Goal: Task Accomplishment & Management: Complete application form

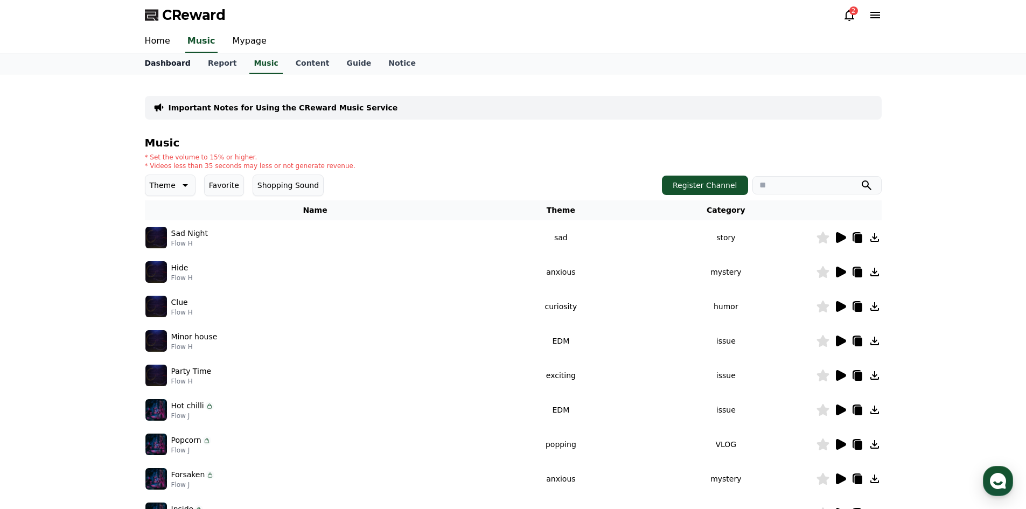
click at [178, 65] on link "Dashboard" at bounding box center [167, 63] width 63 height 20
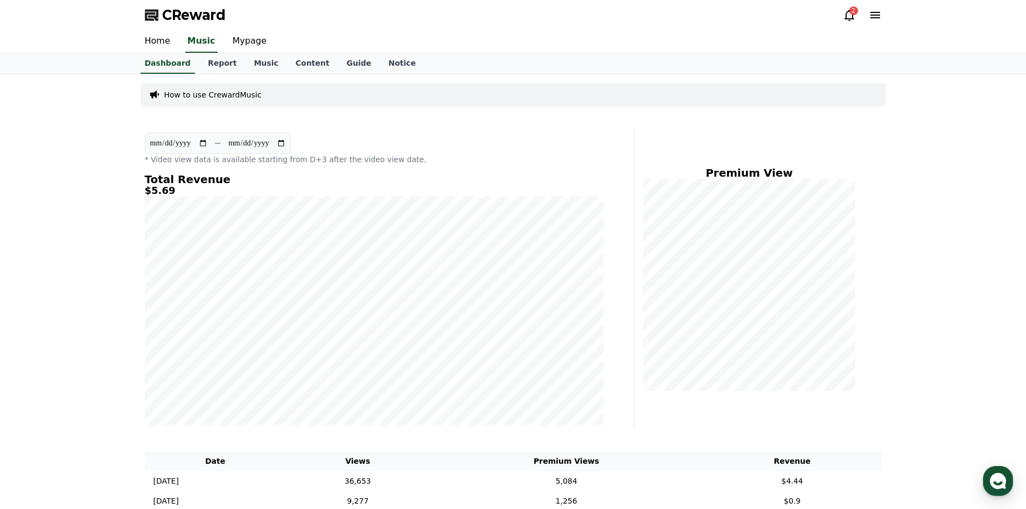
click at [159, 43] on link "Home" at bounding box center [157, 41] width 43 height 23
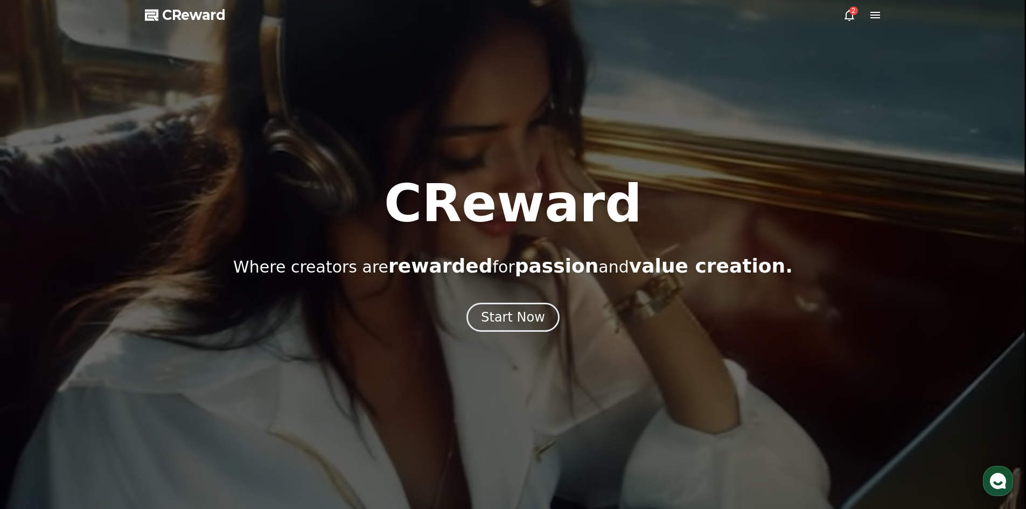
click at [543, 322] on button "Start Now" at bounding box center [512, 317] width 93 height 29
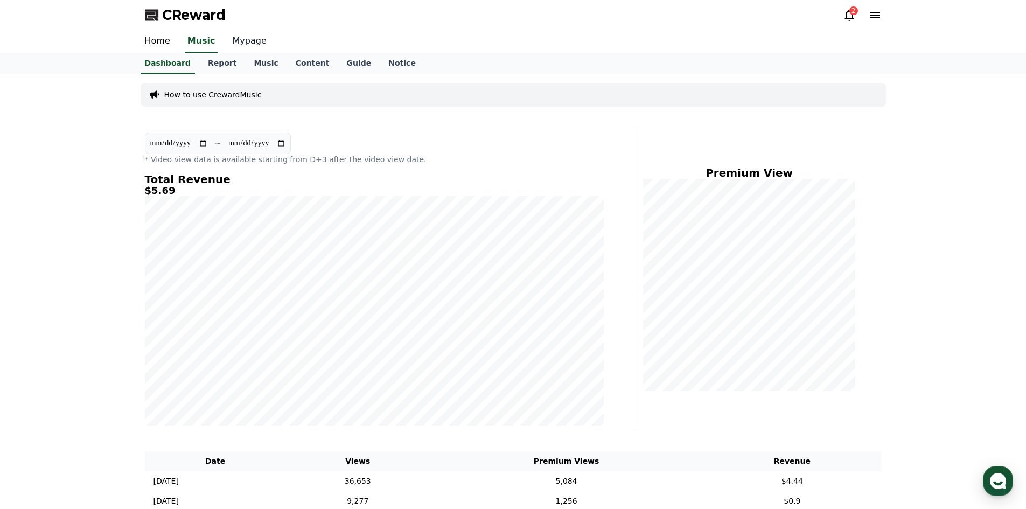
click at [242, 41] on link "Mypage" at bounding box center [249, 41] width 51 height 23
select select "**********"
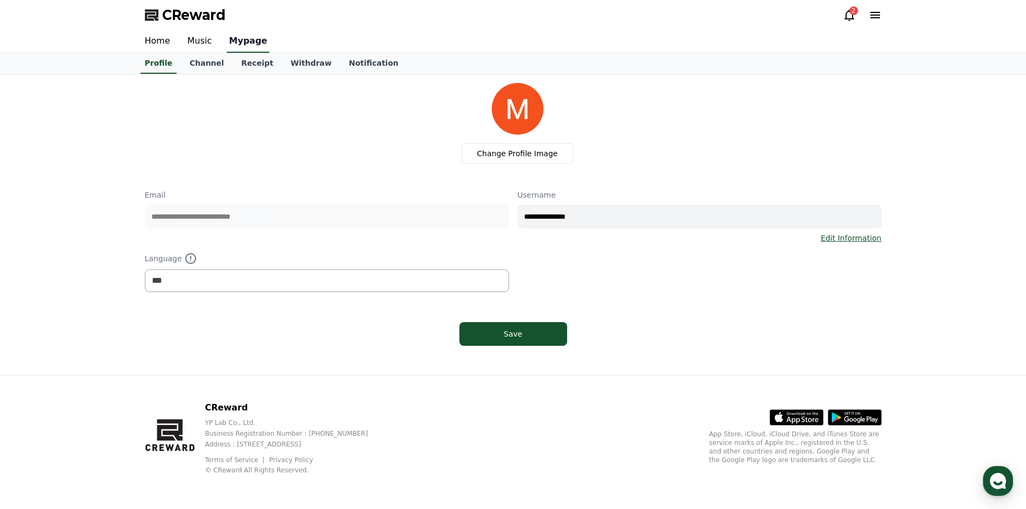
click at [193, 65] on link "Channel" at bounding box center [207, 63] width 52 height 20
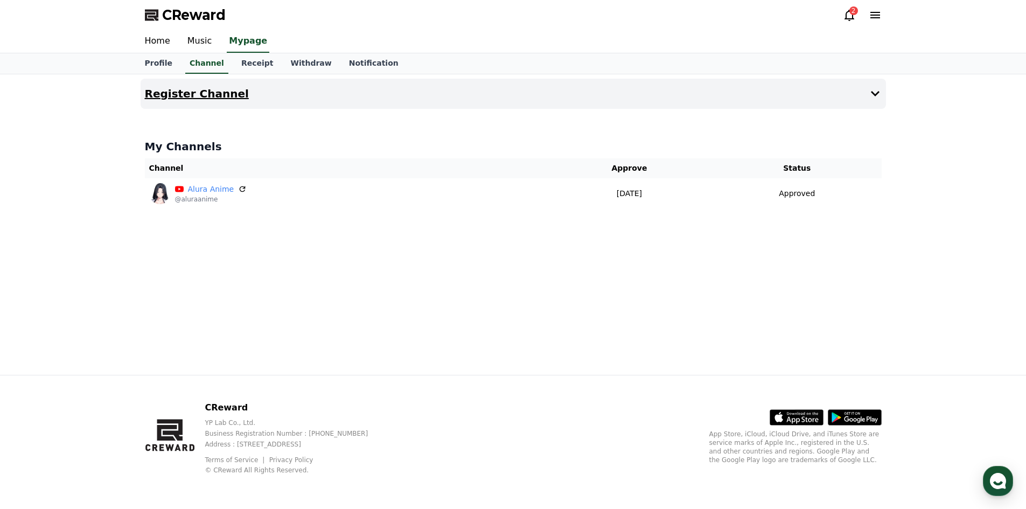
click at [213, 93] on h4 "Register Channel" at bounding box center [197, 94] width 104 height 12
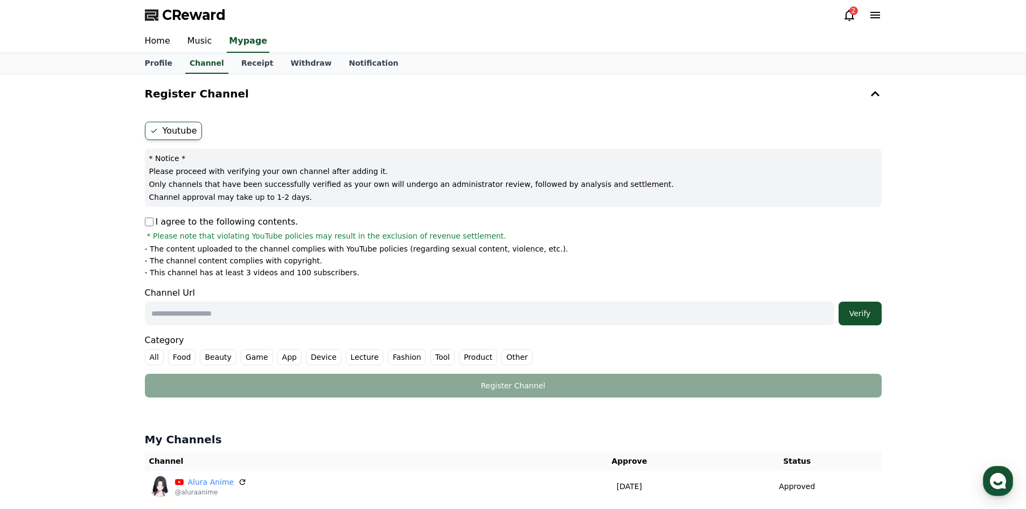
click at [153, 130] on icon at bounding box center [154, 131] width 9 height 9
click at [865, 79] on button "Register Channel" at bounding box center [513, 94] width 745 height 30
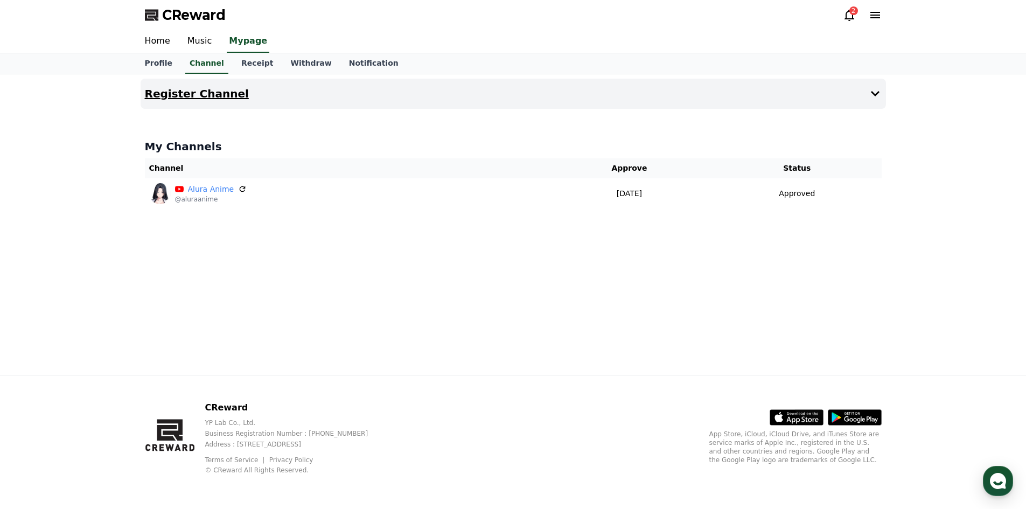
click at [866, 100] on button "Register Channel" at bounding box center [513, 94] width 745 height 30
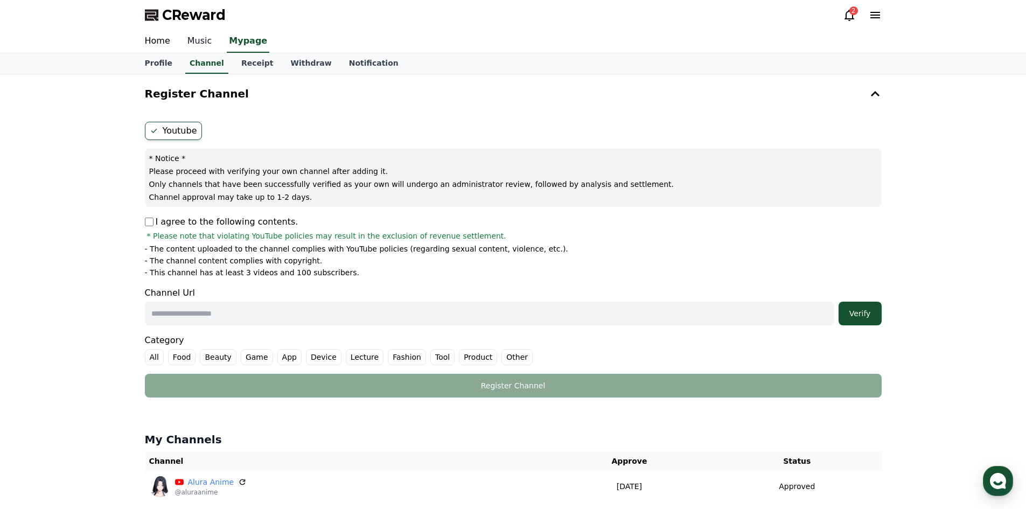
click at [190, 48] on link "Music" at bounding box center [200, 41] width 42 height 23
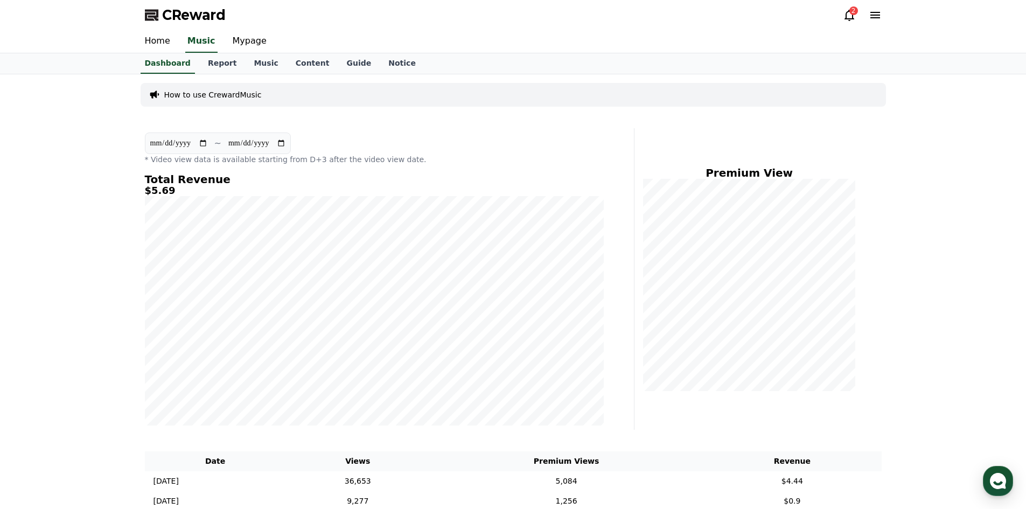
click at [160, 39] on link "Home" at bounding box center [157, 41] width 43 height 23
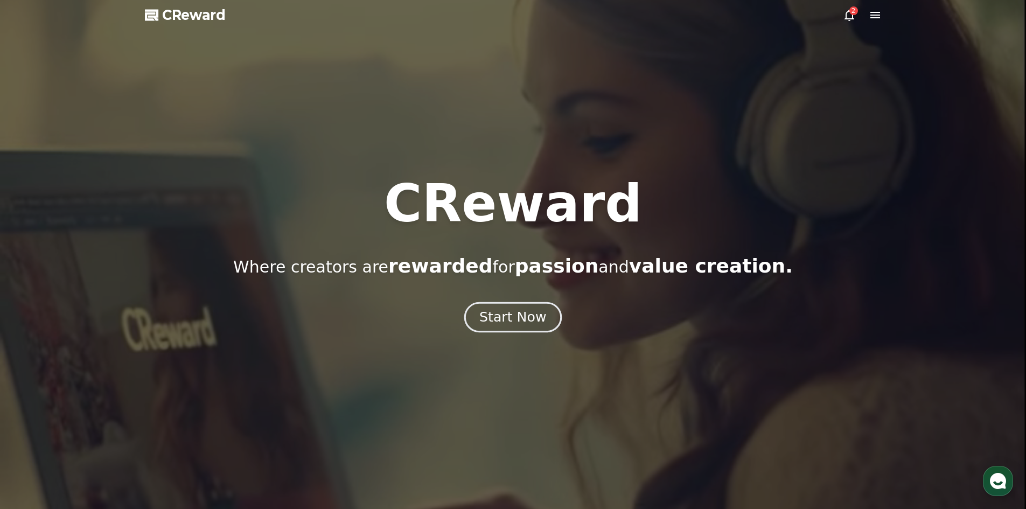
click at [494, 316] on div "Start Now" at bounding box center [512, 317] width 67 height 18
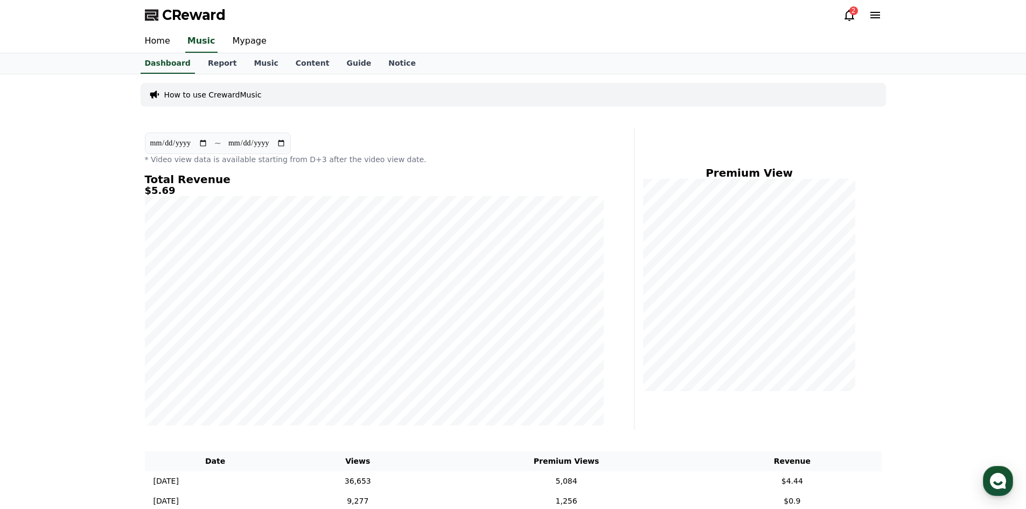
click at [173, 45] on link "Home" at bounding box center [157, 41] width 43 height 23
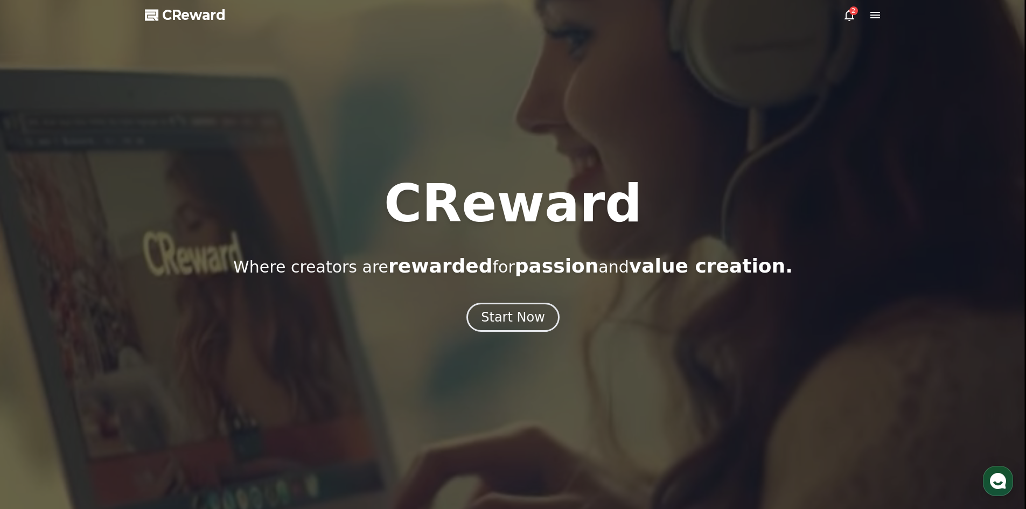
click at [439, 278] on div "CReward Where creators are rewarded for passion and value creation. Start Now" at bounding box center [513, 255] width 1026 height 154
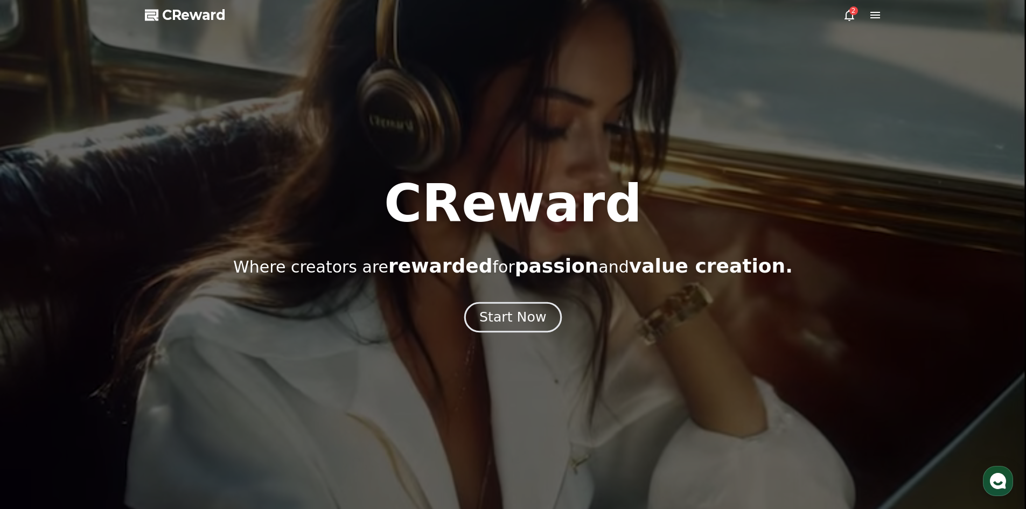
click at [478, 312] on button "Start Now" at bounding box center [512, 317] width 97 height 31
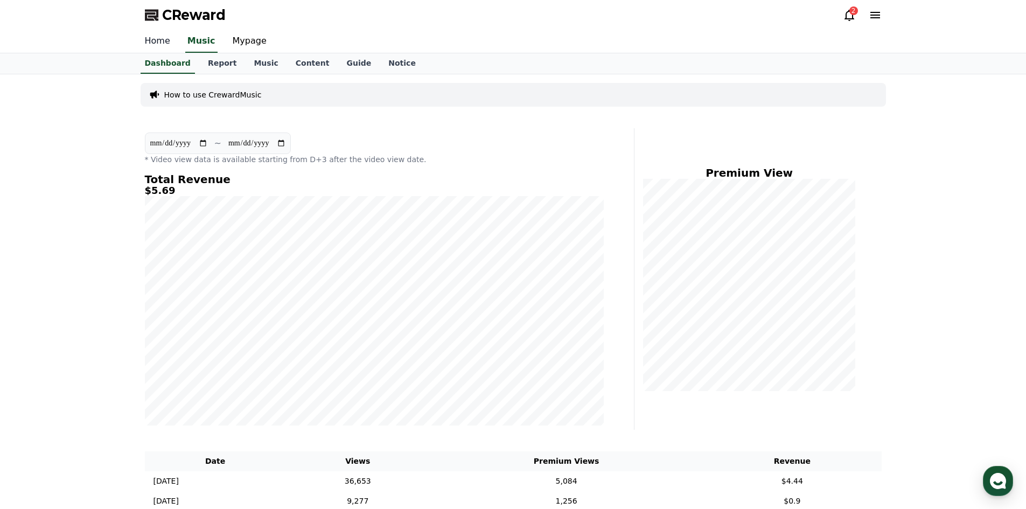
click at [155, 41] on link "Home" at bounding box center [157, 41] width 43 height 23
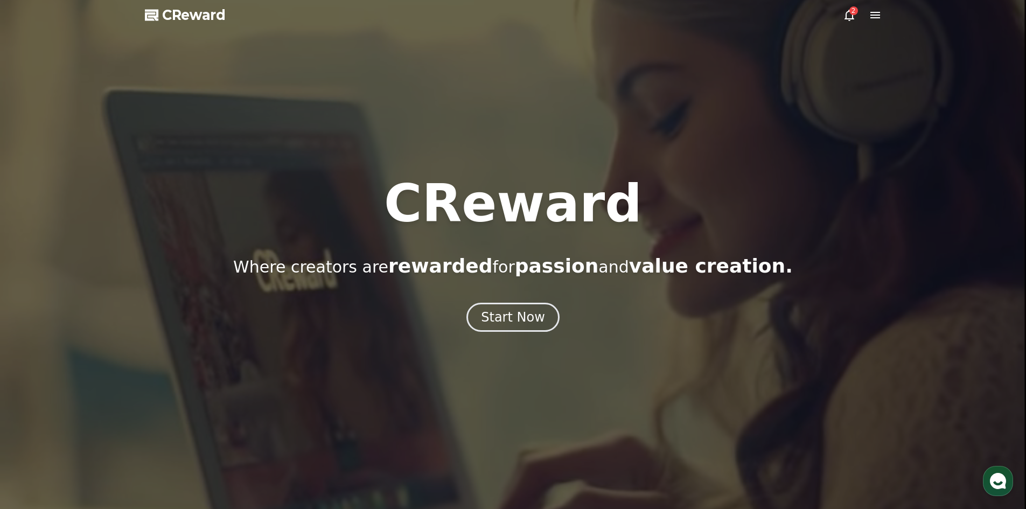
click at [466, 296] on div "CReward Where creators are rewarded for passion and value creation. Start Now" at bounding box center [513, 255] width 1026 height 154
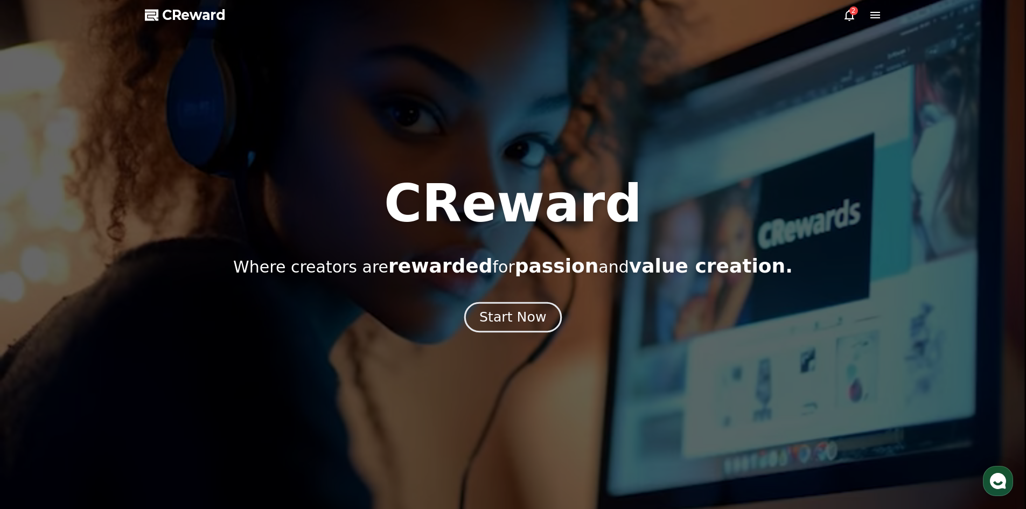
click at [471, 319] on button "Start Now" at bounding box center [512, 317] width 97 height 31
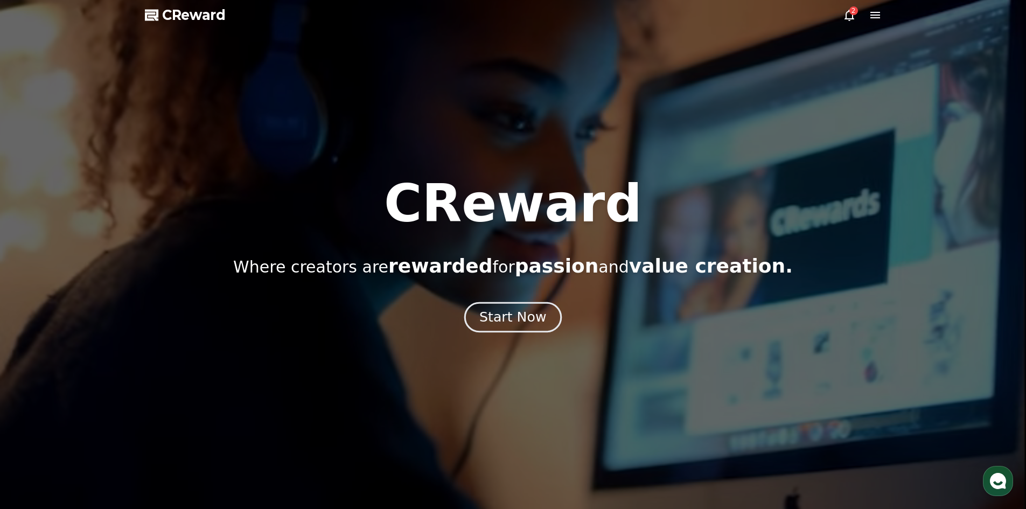
click at [507, 329] on button "Start Now" at bounding box center [512, 317] width 97 height 31
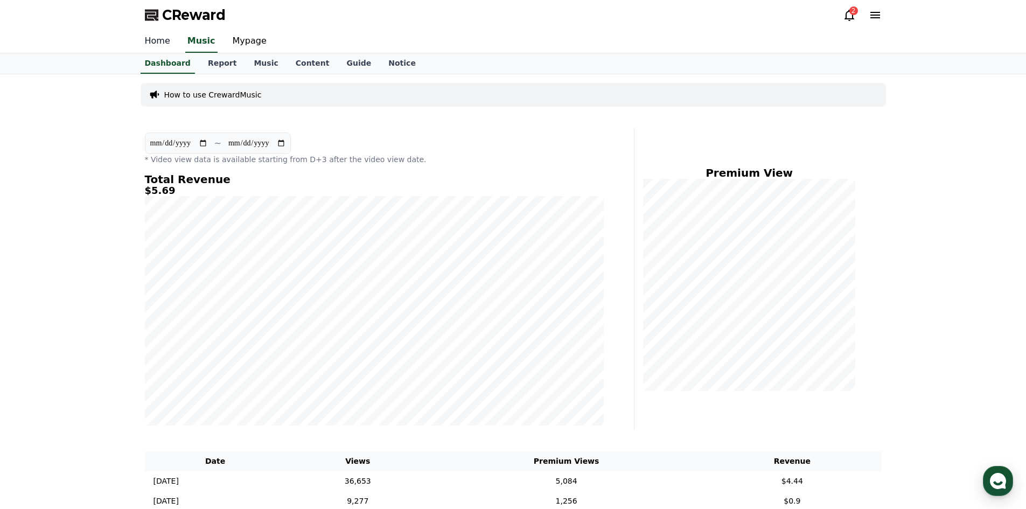
click at [144, 33] on link "Home" at bounding box center [157, 41] width 43 height 23
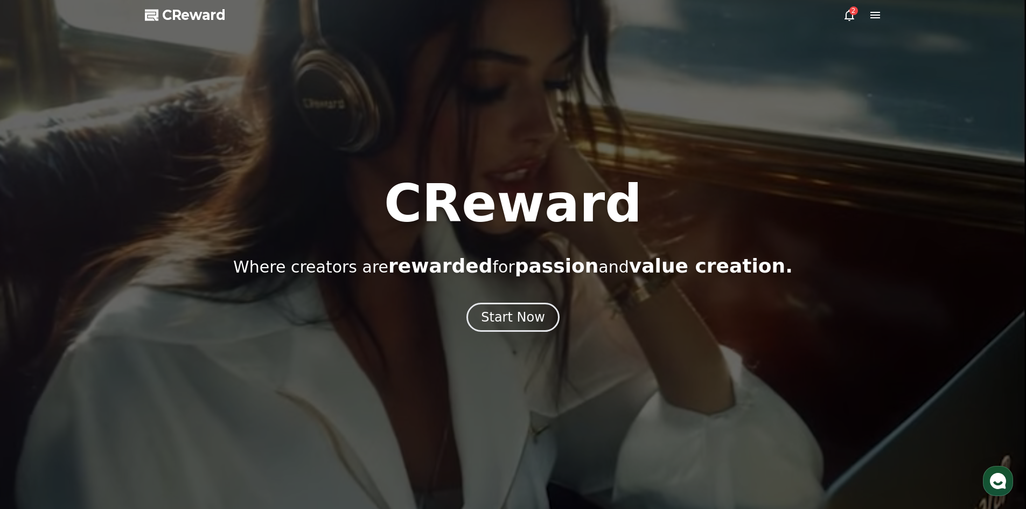
click at [510, 292] on div "CReward Where creators are rewarded for passion and value creation. Start Now" at bounding box center [513, 255] width 1026 height 154
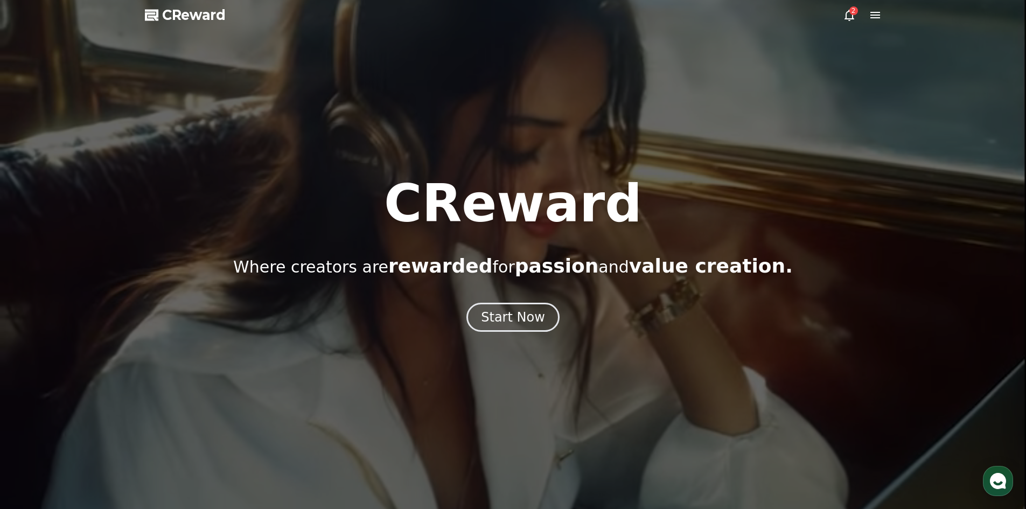
click at [452, 304] on div "Start Now" at bounding box center [513, 317] width 1026 height 29
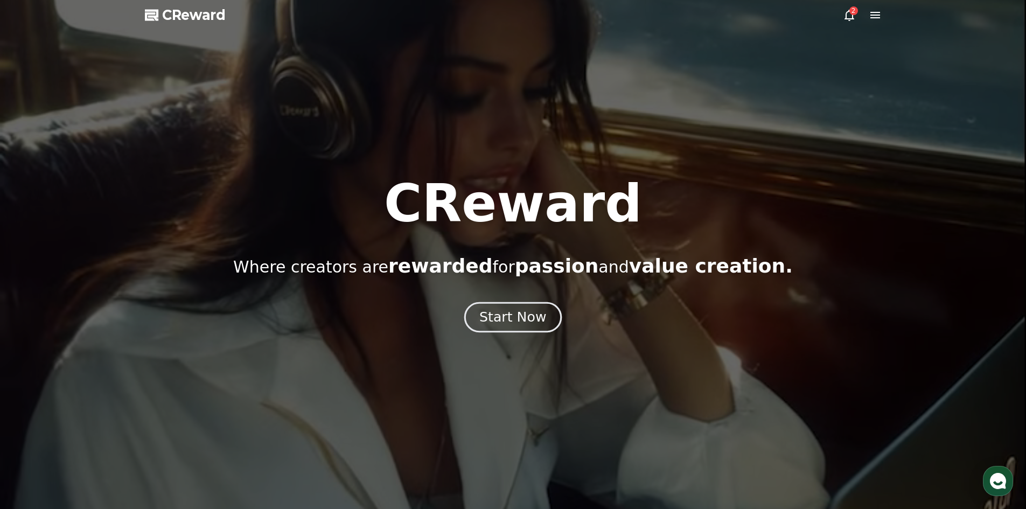
click at [497, 327] on button "Start Now" at bounding box center [512, 317] width 97 height 31
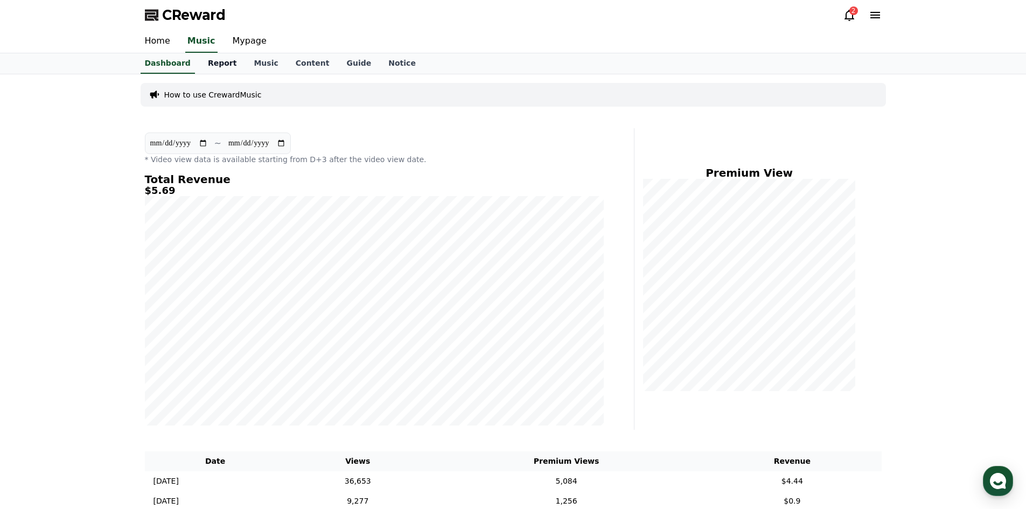
click at [228, 63] on link "Report" at bounding box center [222, 63] width 46 height 20
click at [247, 65] on link "Music" at bounding box center [265, 63] width 41 height 20
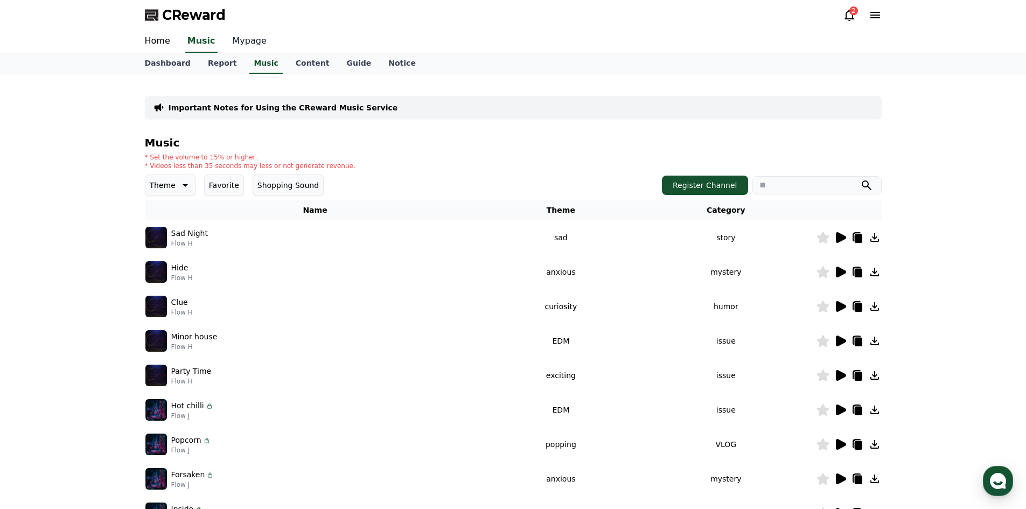
click at [239, 34] on link "Mypage" at bounding box center [249, 41] width 51 height 23
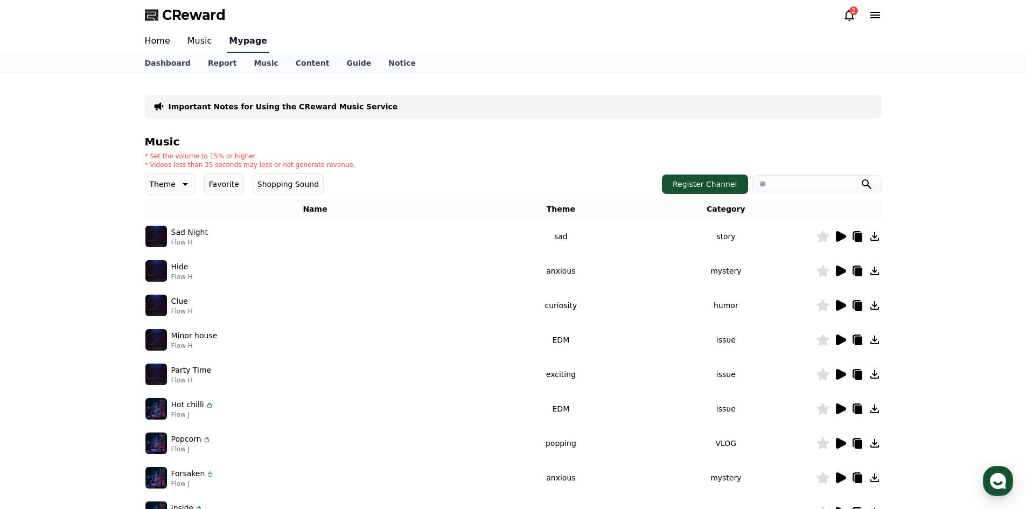
select select "**********"
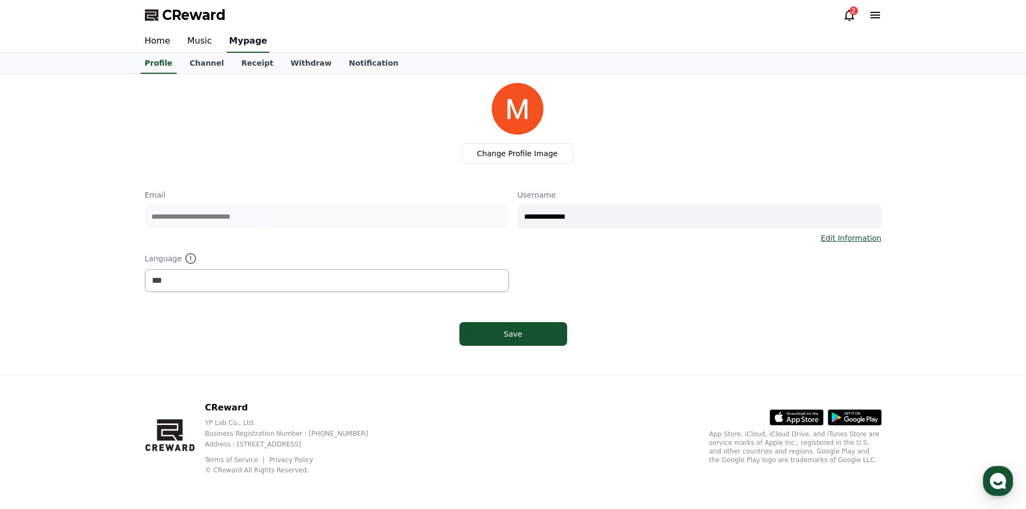
click at [181, 58] on link "Channel" at bounding box center [207, 63] width 52 height 20
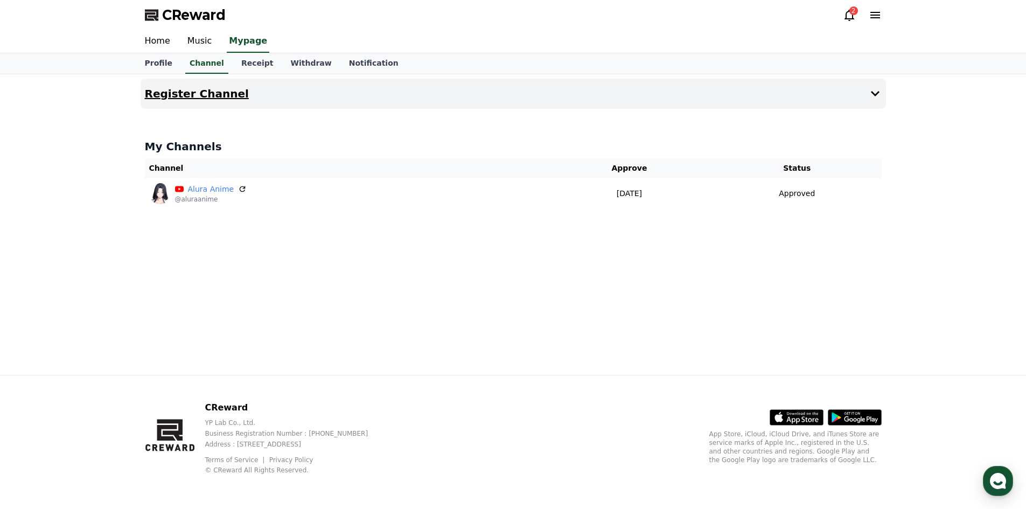
click at [222, 93] on h4 "Register Channel" at bounding box center [197, 94] width 104 height 12
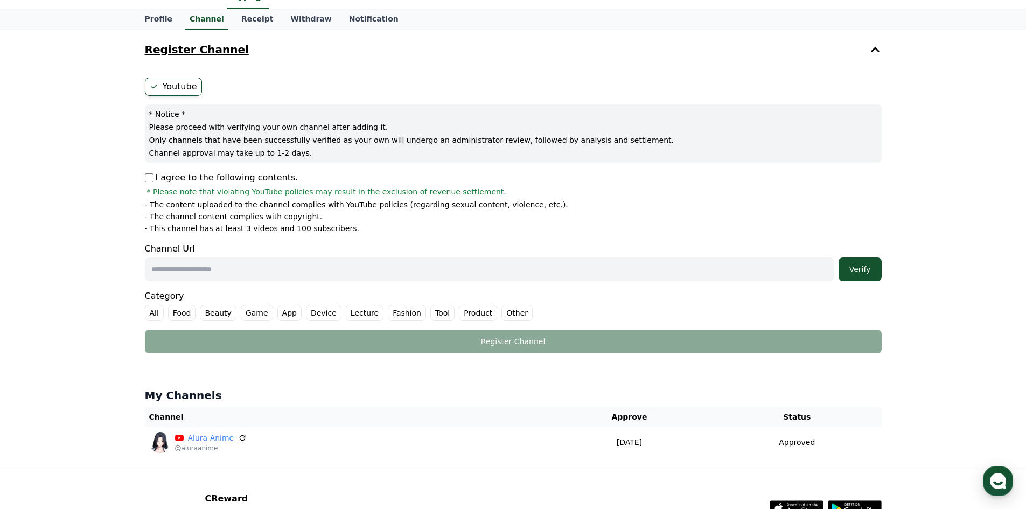
scroll to position [135, 0]
